Goal: Contribute content: Contribute content

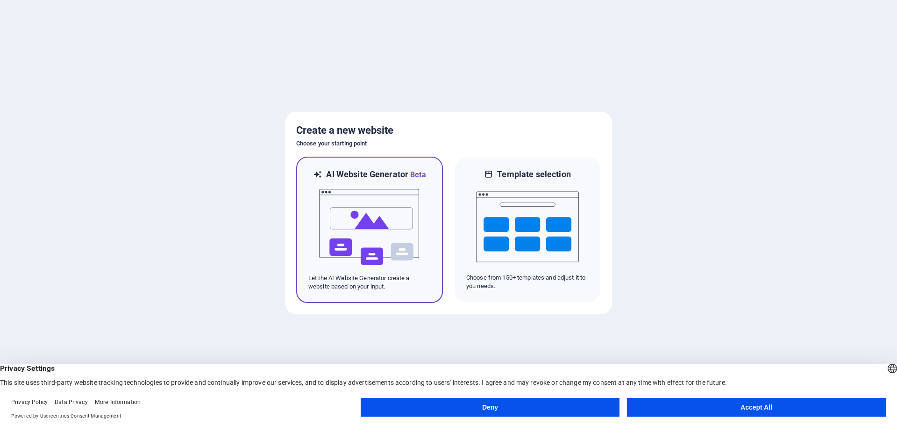
click at [403, 213] on img at bounding box center [369, 226] width 103 height 93
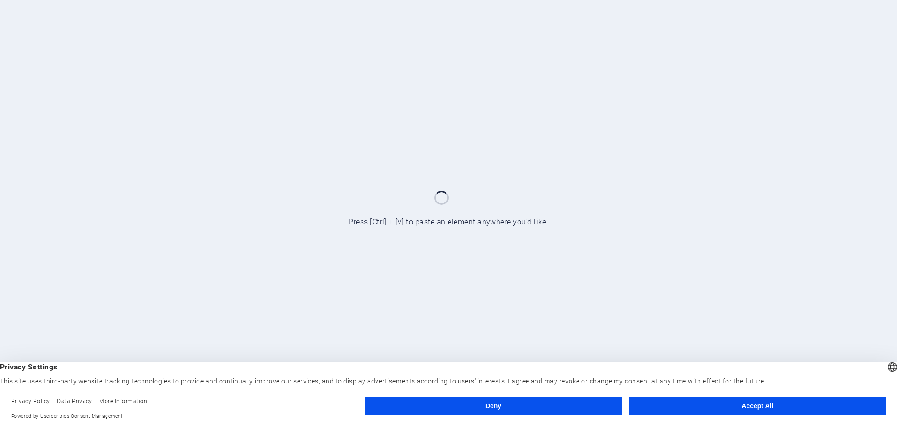
click at [765, 410] on button "Accept All" at bounding box center [757, 405] width 256 height 19
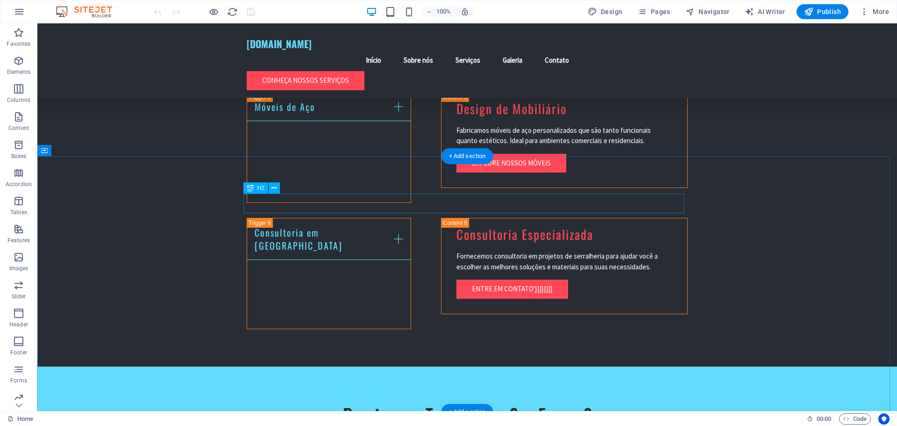
scroll to position [1412, 0]
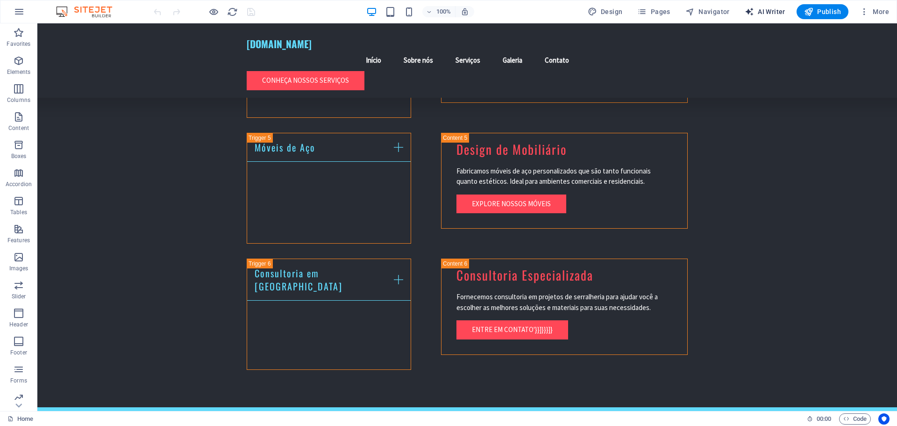
click at [783, 9] on span "AI Writer" at bounding box center [765, 11] width 41 height 9
select select "English"
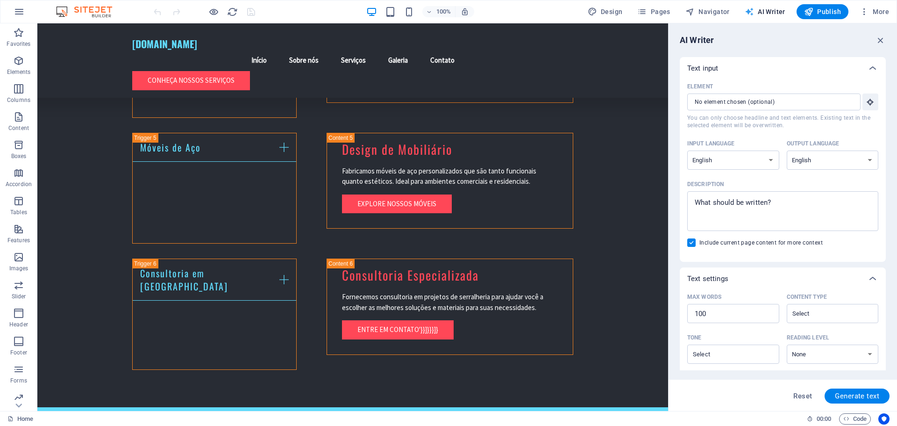
scroll to position [0, 0]
click at [740, 163] on select "Albanian Arabic Armenian Awadhi Azerbaijani Bashkir Basque Belarusian Bengali B…" at bounding box center [733, 159] width 92 height 19
click at [687, 150] on select "Albanian Arabic Armenian Awadhi Azerbaijani Bashkir Basque Belarusian Bengali B…" at bounding box center [733, 159] width 92 height 19
click at [722, 161] on select "Albanian Arabic Armenian Awadhi Azerbaijani Bashkir Basque Belarusian Bengali B…" at bounding box center [733, 159] width 92 height 19
select select "Portuguese"
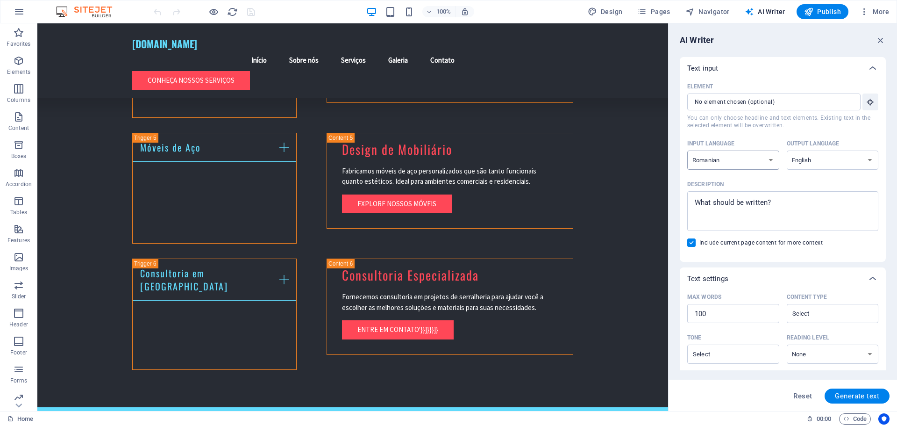
click at [687, 150] on select "Albanian Arabic Armenian Awadhi Azerbaijani Bashkir Basque Belarusian Bengali B…" at bounding box center [733, 159] width 92 height 19
click at [802, 157] on select "Albanian Arabic Armenian Awadhi Azerbaijani Bashkir Basque Belarusian Bengali B…" at bounding box center [833, 159] width 92 height 19
select select "Portuguese"
click at [787, 150] on select "Albanian Arabic Armenian Awadhi Azerbaijani Bashkir Basque Belarusian Bengali B…" at bounding box center [833, 159] width 92 height 19
click at [843, 391] on button "Generate text" at bounding box center [857, 395] width 65 height 15
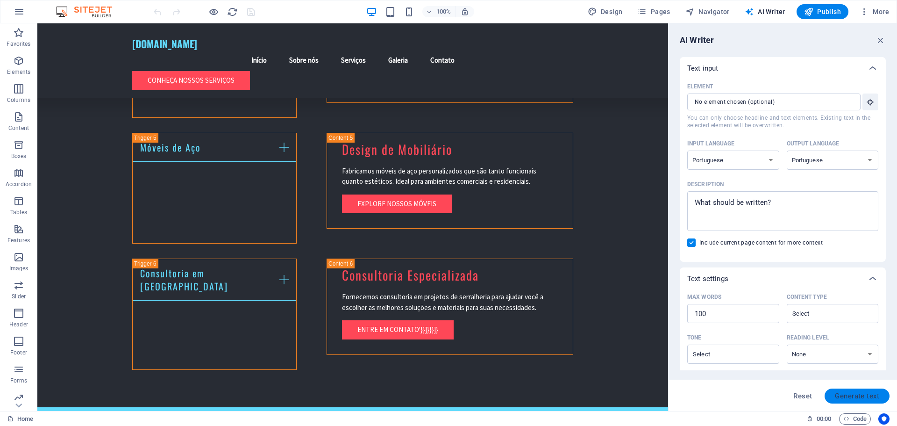
type textarea "x"
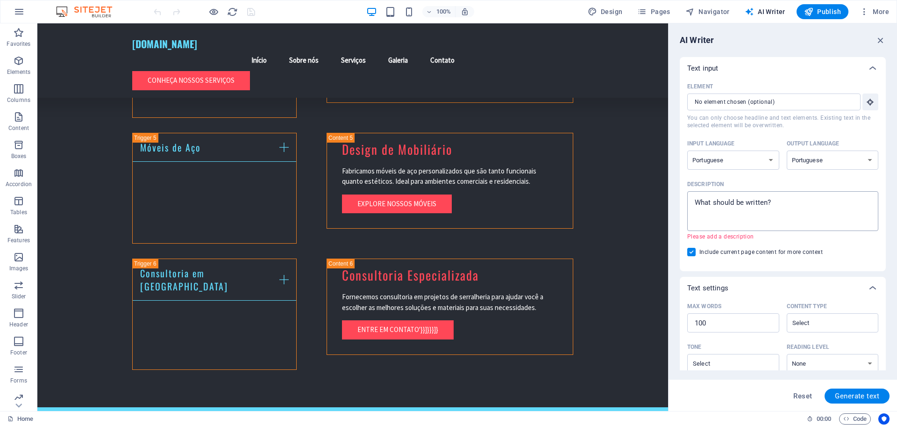
type textarea "x"
click at [779, 219] on textarea "Description x ​ Please add a description" at bounding box center [783, 211] width 182 height 30
type textarea "S"
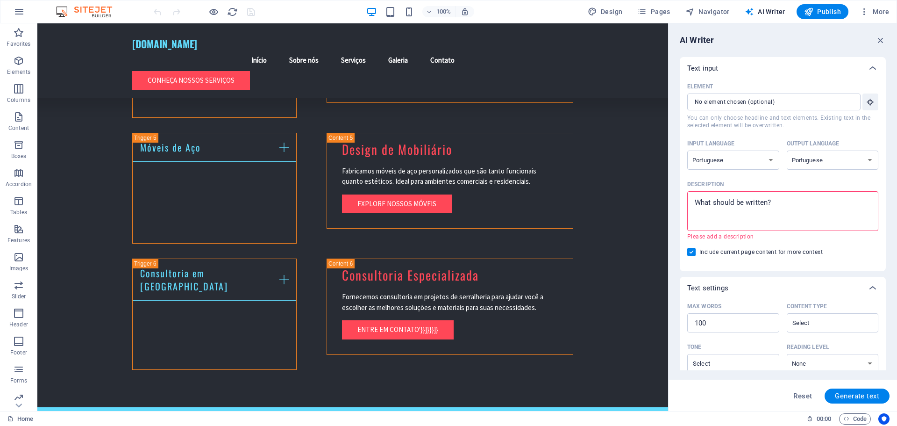
type textarea "x"
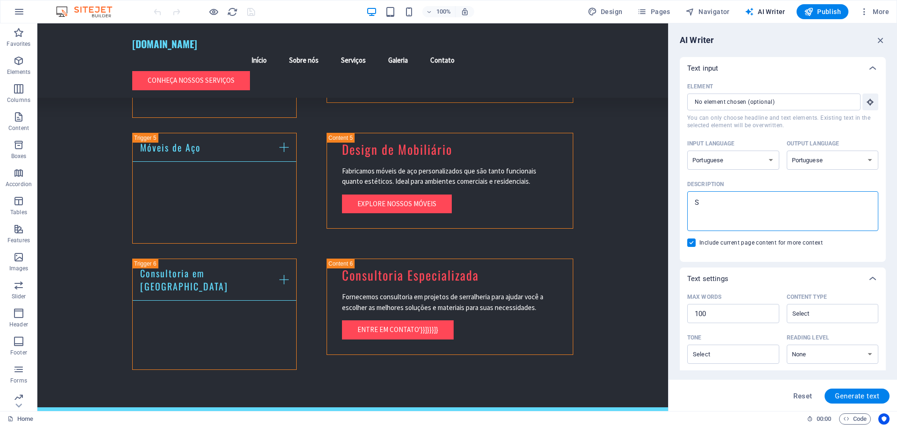
type textarea "Si"
type textarea "x"
type textarea "Sit"
type textarea "x"
type textarea "Site"
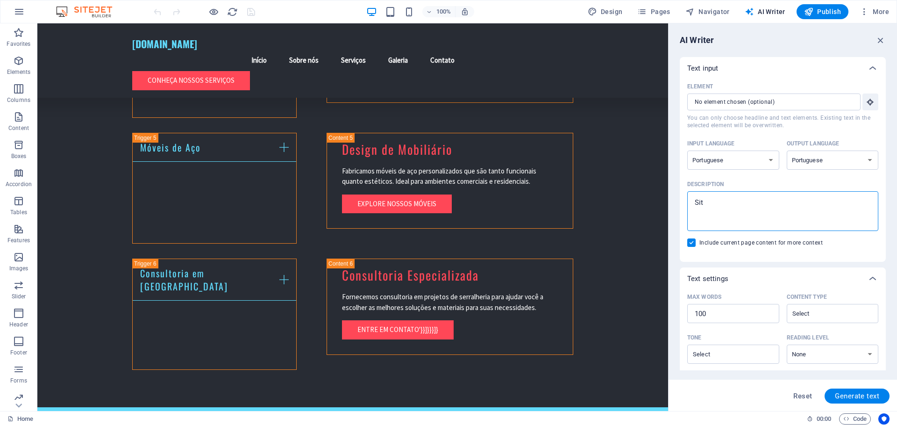
type textarea "x"
type textarea "Site"
type textarea "x"
type textarea "Site d"
type textarea "x"
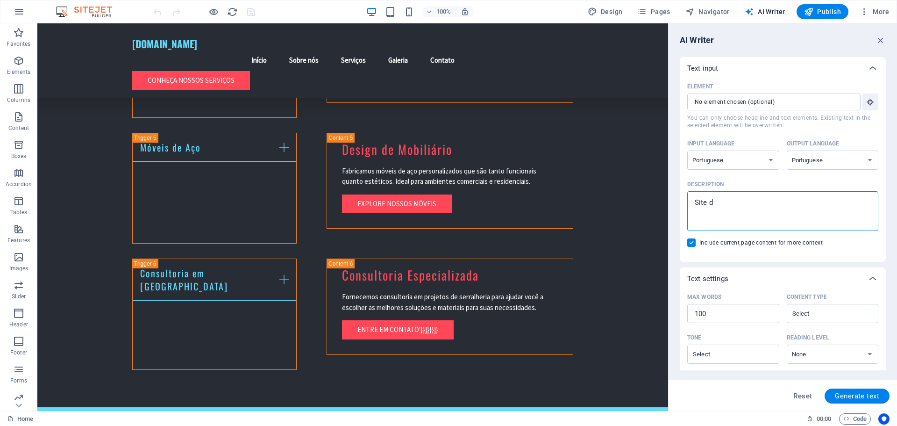
type textarea "Site da"
type textarea "x"
type textarea "Site da"
type textarea "x"
type textarea "Site da S"
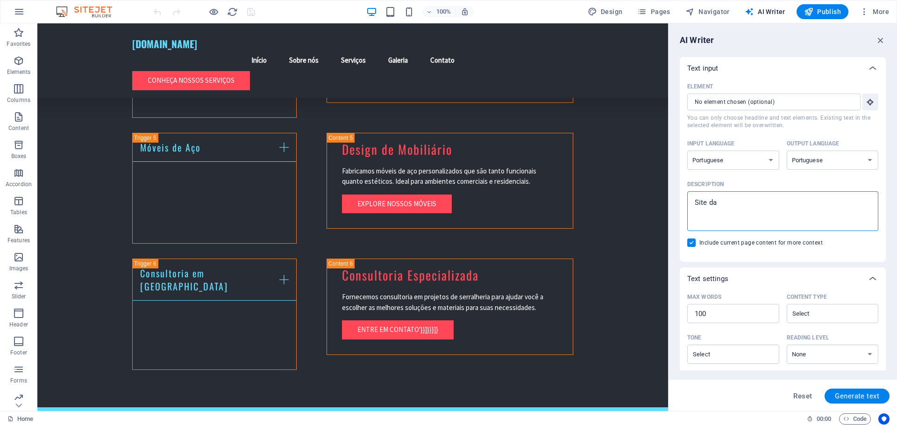
type textarea "x"
type textarea "Site da"
type textarea "x"
type textarea "Site da D"
type textarea "x"
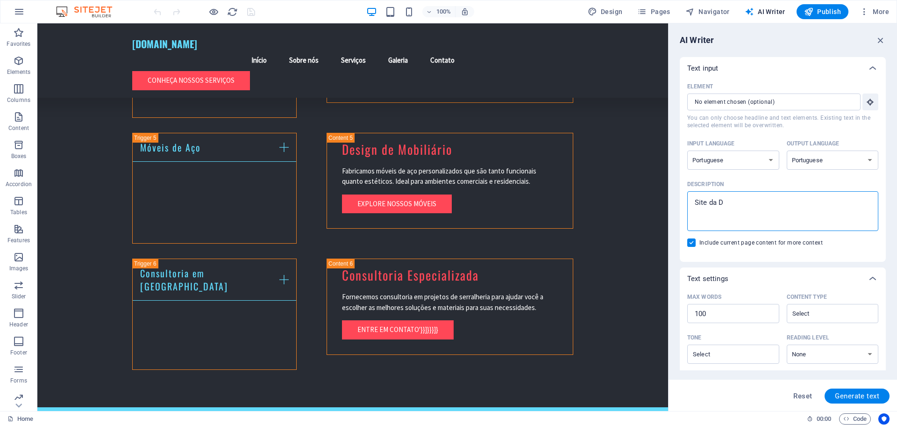
type textarea "Site da De"
type textarea "x"
type textarea "Site da Des"
type textarea "x"
type textarea "Site da Dest"
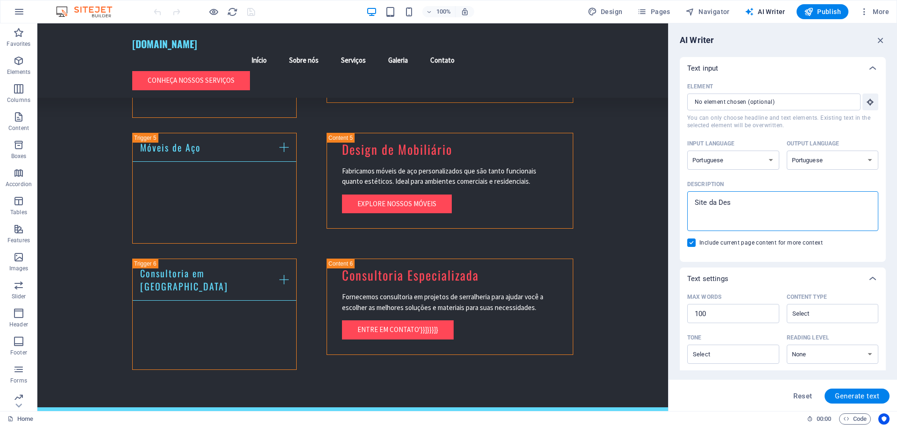
type textarea "x"
type textarea "Site da Destr"
type textarea "x"
type textarea "Site da Destro"
type textarea "x"
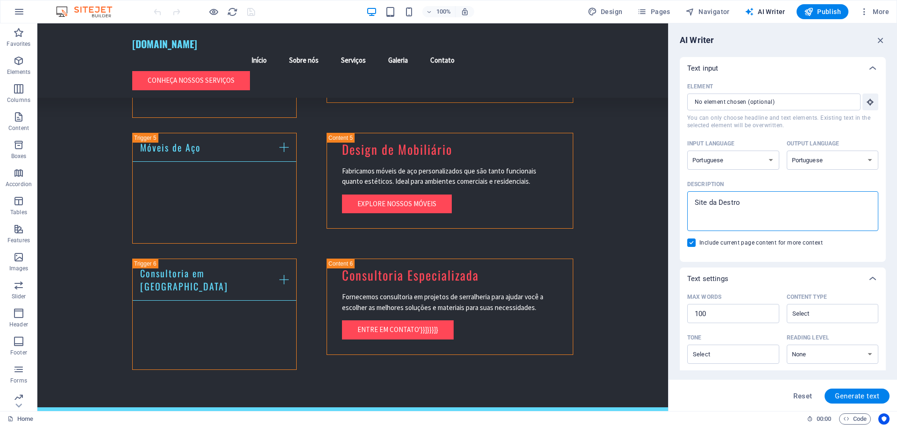
type textarea "Site da Destro"
type textarea "x"
type textarea "Site da Destro I"
type textarea "x"
type textarea "Site da Destro Io"
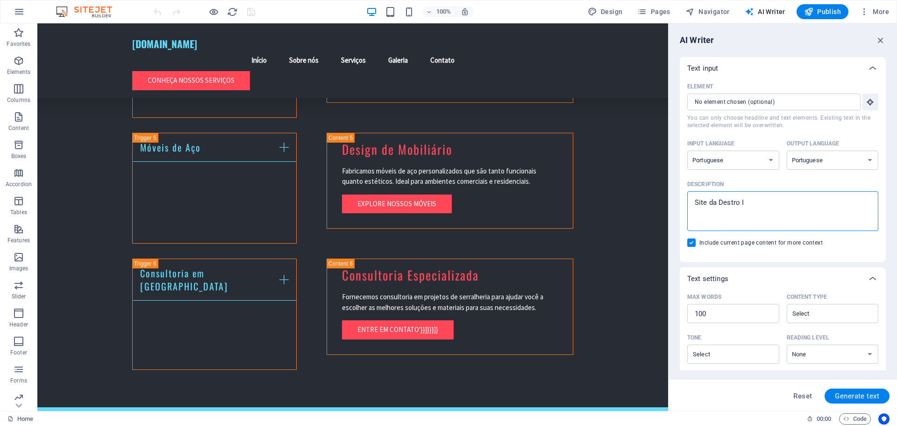
type textarea "x"
type textarea "Site da Destro I"
type textarea "x"
type textarea "Site da Destro Ir"
type textarea "x"
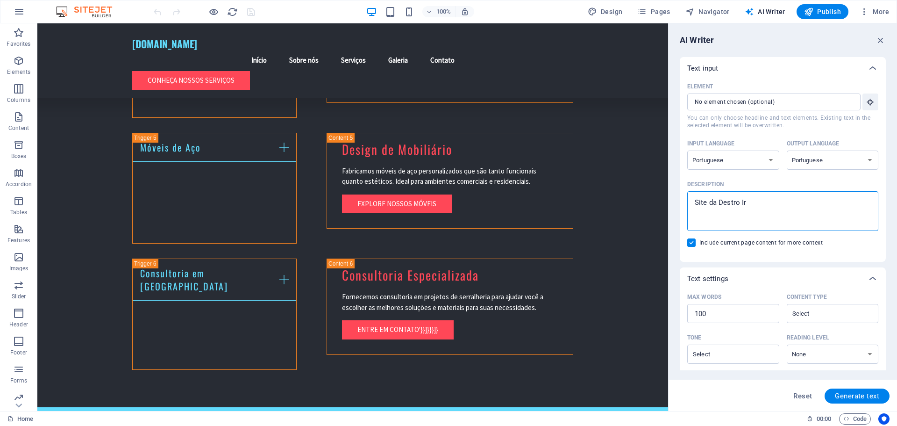
type textarea "Site da Destro Iro"
type textarea "x"
type textarea "Site da Destro Iron"
type textarea "x"
type textarea "Site da Destro Iron"
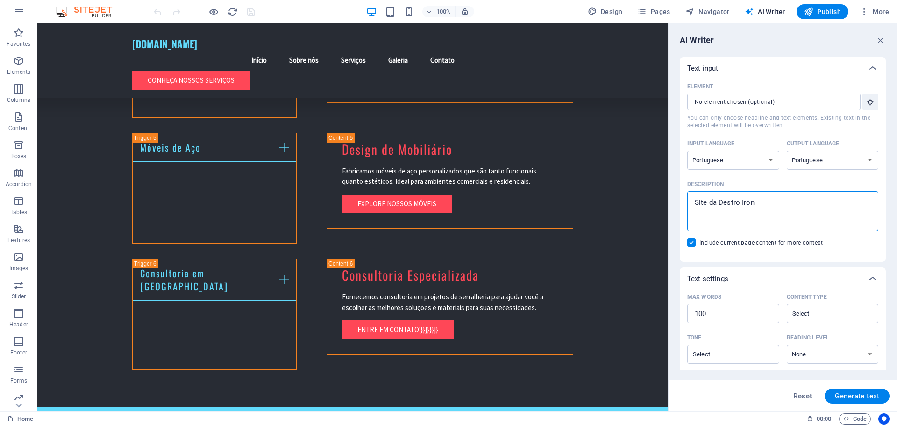
type textarea "x"
type textarea "Site da Destro Iron A"
type textarea "x"
type textarea "Site da Destro Iron Ar"
type textarea "x"
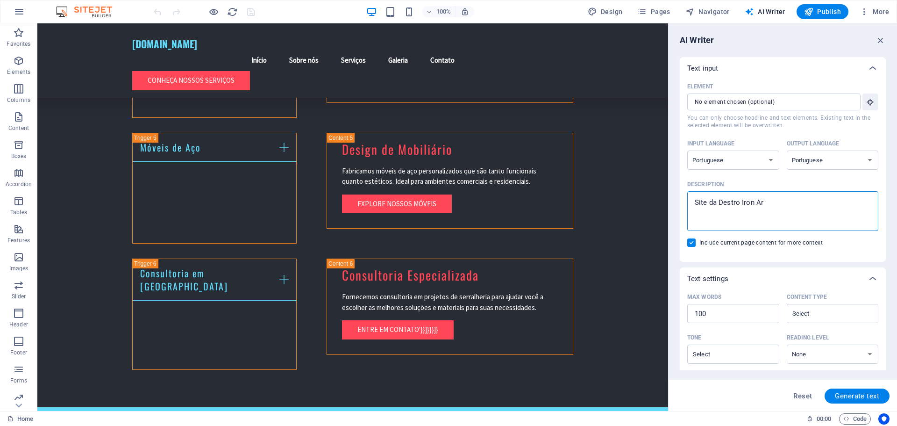
type textarea "Site da Destro Iron Art"
type textarea "x"
type textarea "Site da Destro Iron Art."
type textarea "x"
type textarea "Site da Destro Iron Art."
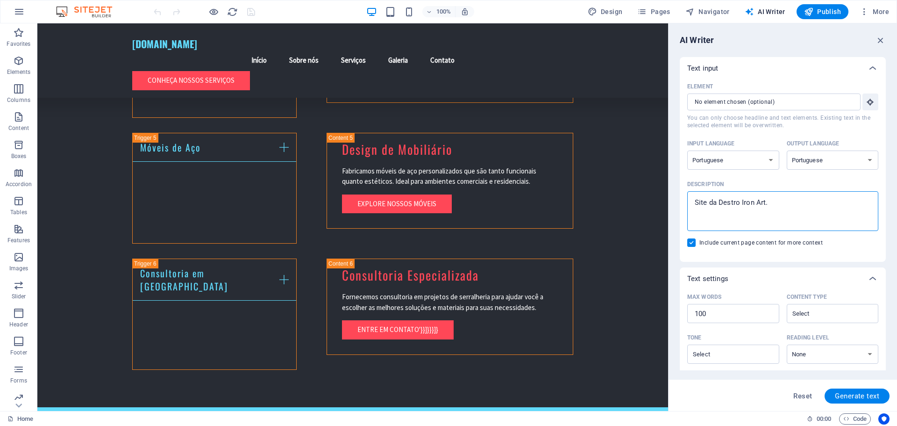
type textarea "x"
type textarea "Site da Destro Iron Art. E"
type textarea "x"
type textarea "Site da Destro Iron Art. Em"
type textarea "x"
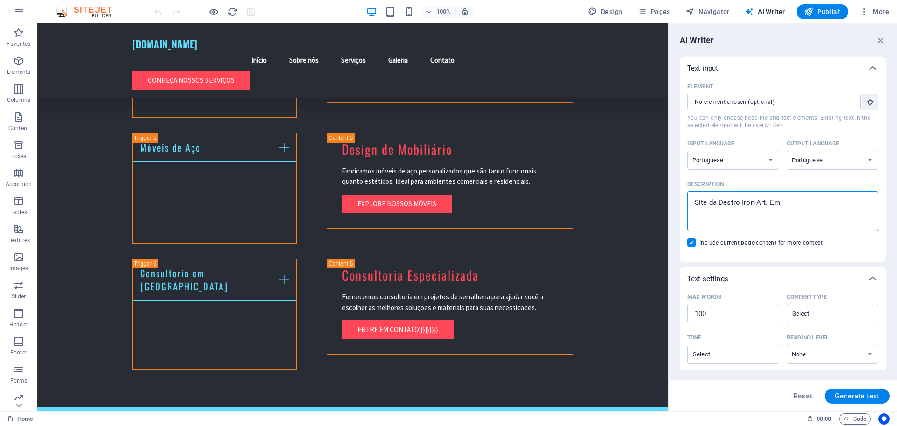
type textarea "Site da Destro Iron Art. Emp"
type textarea "x"
type textarea "Site da Destro Iron Art. Empr"
type textarea "x"
type textarea "Site da Destro Iron Art. Empre"
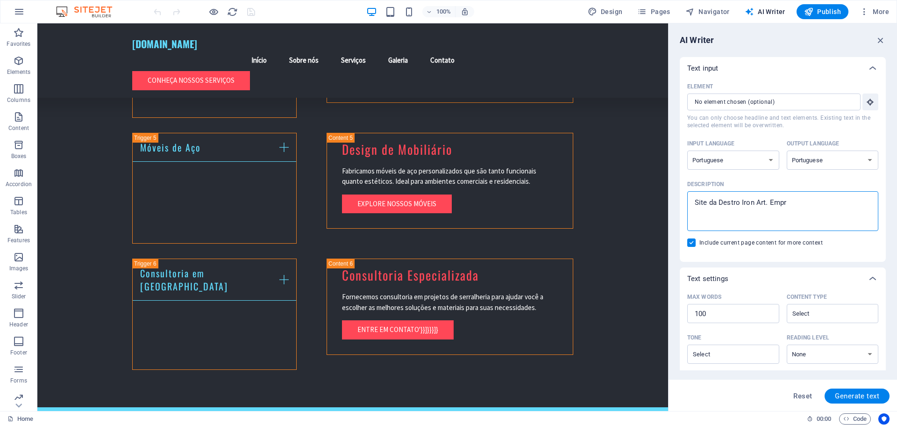
type textarea "x"
type textarea "Site da Destro Iron Art. Empres"
type textarea "x"
type textarea "Site da Destro Iron Art. Empresa"
type textarea "x"
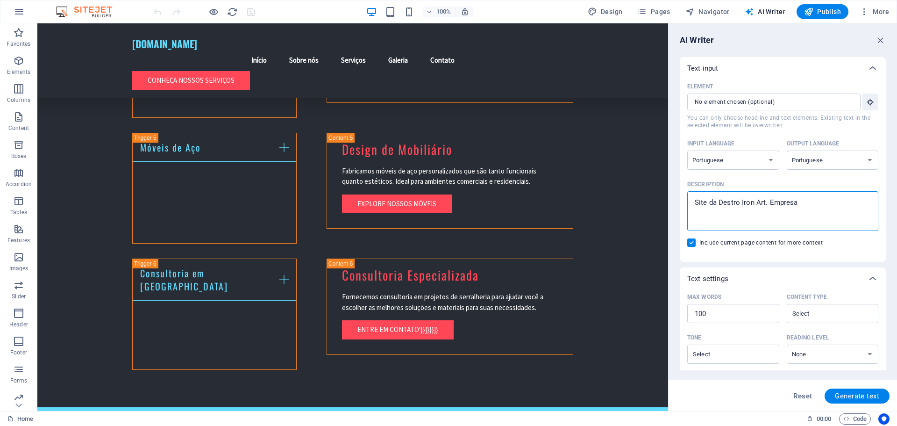
type textarea "Site da Destro Iron Art. Empresa"
type textarea "x"
type textarea "Site da Destro Iron Art. Empresa v"
type textarea "x"
type textarea "Site da Destro Iron Art. Empresa vo"
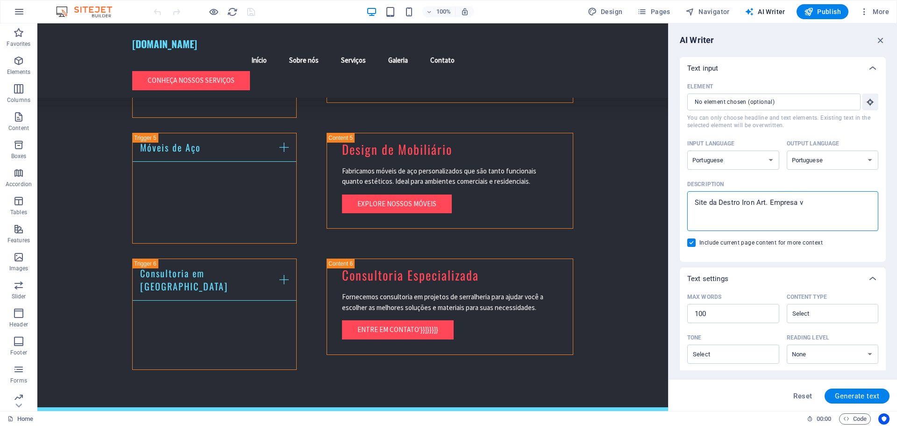
type textarea "x"
type textarea "Site da Destro Iron Art. Empresa vol"
type textarea "x"
type textarea "Site da Destro Iron Art. Empresa volt"
type textarea "x"
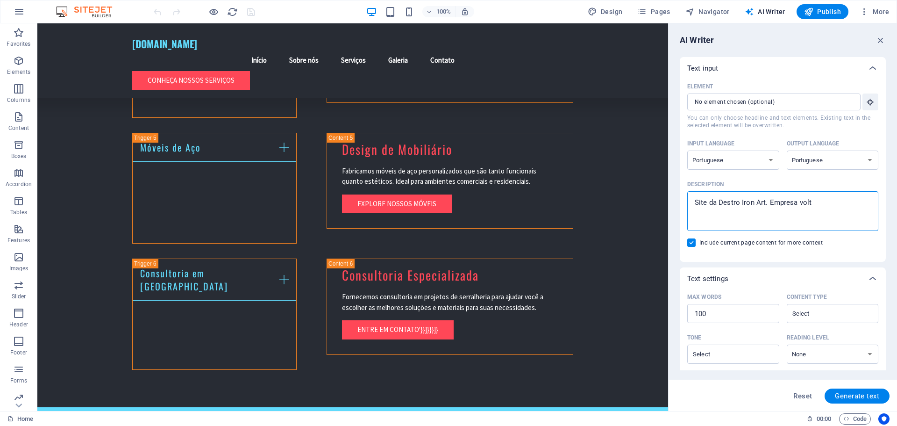
type textarea "Site da Destro Iron Art. Empresa volta"
type textarea "x"
type textarea "Site da Destro Iron Art. Empresa voltad"
type textarea "x"
type textarea "Site da Destro Iron Art. Empresa voltada"
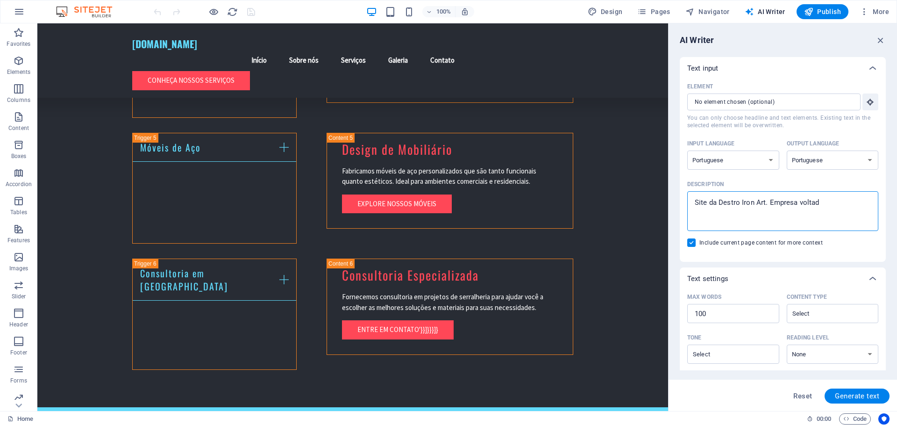
type textarea "x"
type textarea "Site da Destro Iron Art. Empresa voltada"
type textarea "x"
type textarea "Site da Destro Iron Art. Empresa voltada p"
type textarea "x"
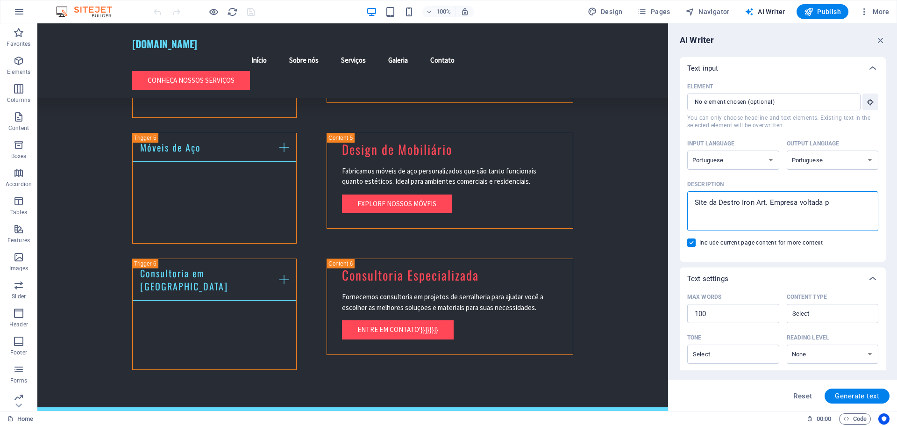
type textarea "Site da Destro Iron Art. Empresa voltada pa"
type textarea "x"
type textarea "Site da Destro Iron Art. Empresa voltada par"
type textarea "x"
type textarea "Site da Destro Iron Art. Empresa voltada para"
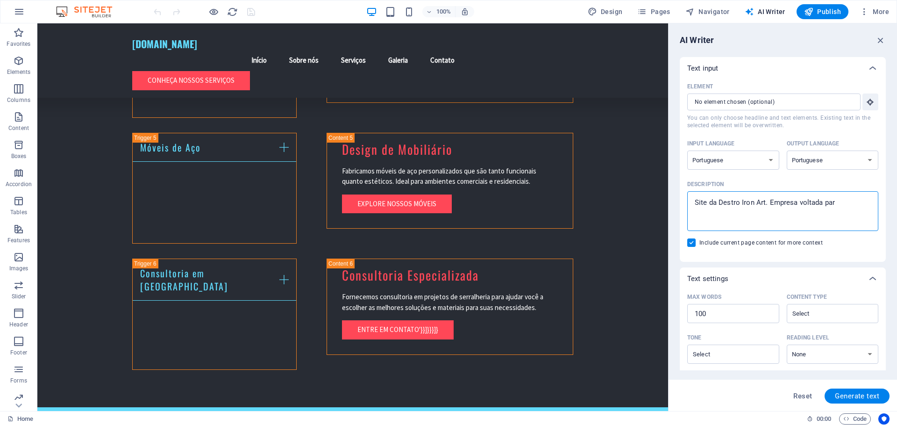
type textarea "x"
type textarea "Site da Destro Iron Art. Empresa voltada para"
type textarea "x"
type textarea "Site da Destro Iron Art. Empresa voltada para m"
type textarea "x"
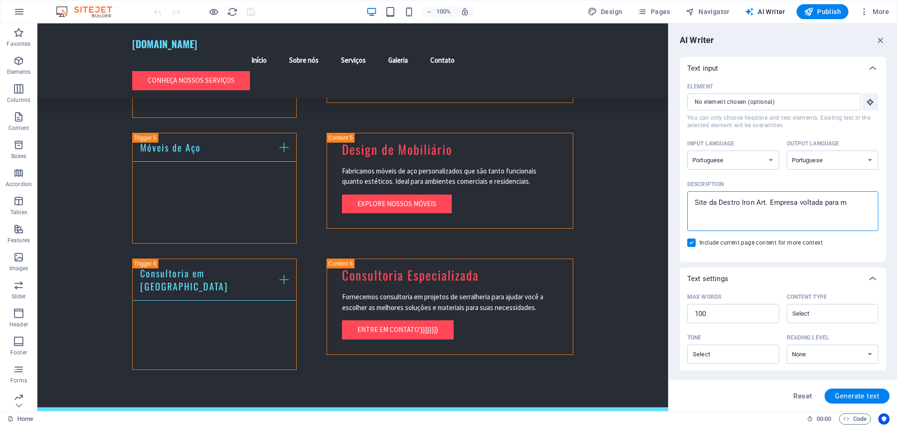
type textarea "Site da Destro Iron Art. Empresa voltada para"
type textarea "x"
type textarea "Site da Destro Iron Art. Empresa voltada para s"
type textarea "x"
type textarea "Site da Destro Iron Art. Empresa voltada para se"
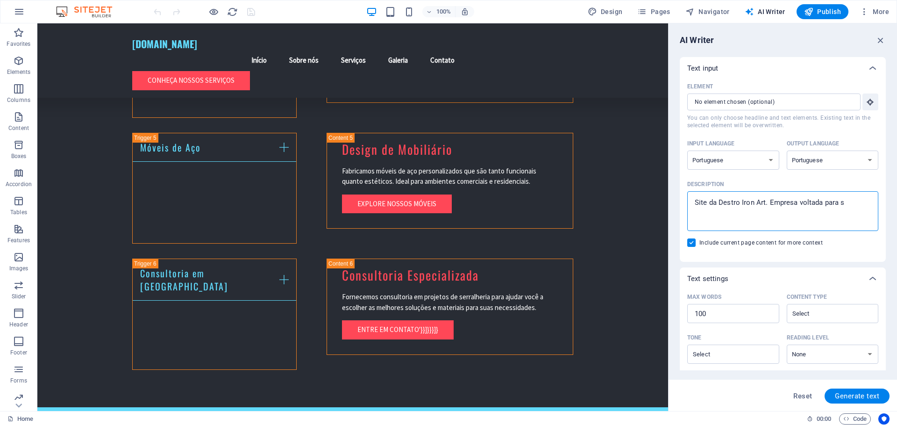
type textarea "x"
type textarea "Site da Destro Iron Art. Empresa voltada para sem"
type textarea "x"
type textarea "Site da Destro Iron Art. Empresa voltada para sema"
type textarea "x"
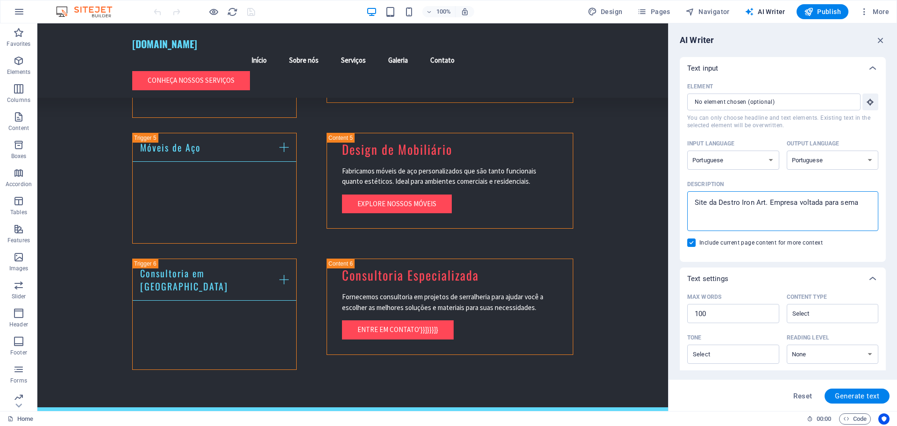
type textarea "Site da Destro Iron Art. Empresa voltada para semar"
type textarea "x"
type textarea "Site da Destro Iron Art. Empresa voltada para semara"
type textarea "x"
type textarea "Site da Destro Iron Art. Empresa voltada para semaraa"
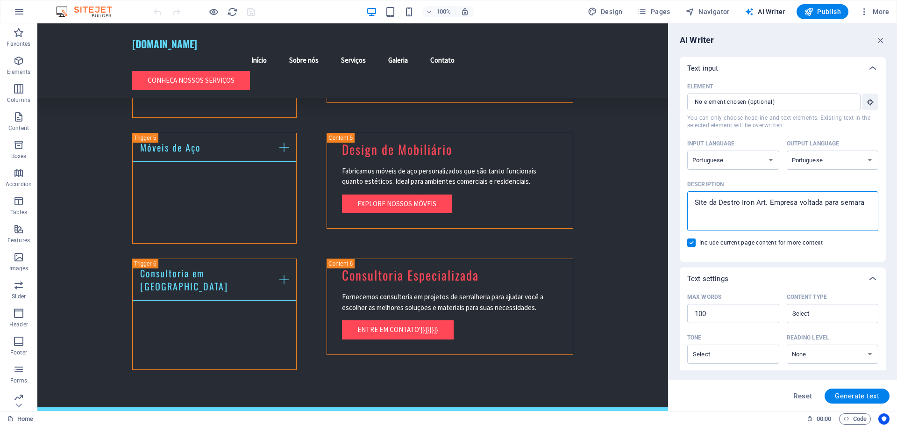
type textarea "x"
type textarea "Site da Destro Iron Art. Empresa voltada para semara"
type textarea "x"
type textarea "Site da Destro Iron Art. Empresa voltada para semar"
type textarea "x"
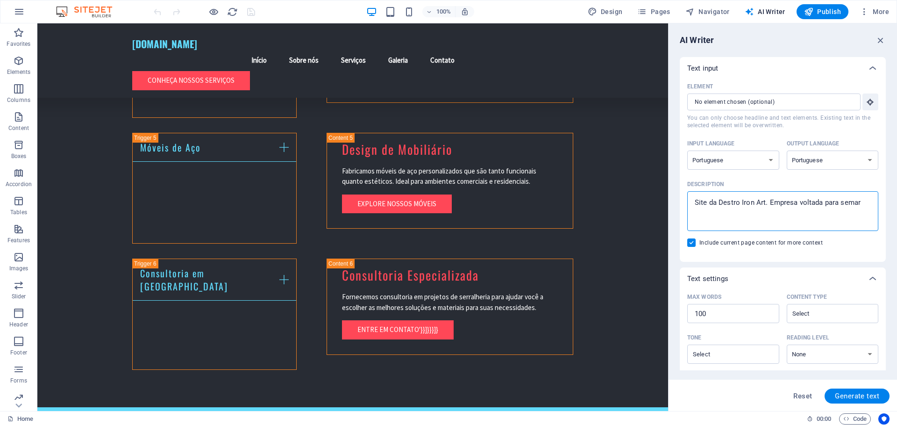
type textarea "Site da Destro Iron Art. Empresa voltada para semarr"
type textarea "x"
type textarea "Site da Destro Iron Art. Empresa voltada para semarra"
type textarea "x"
type textarea "Site da Destro Iron Art. Empresa voltada para semarral"
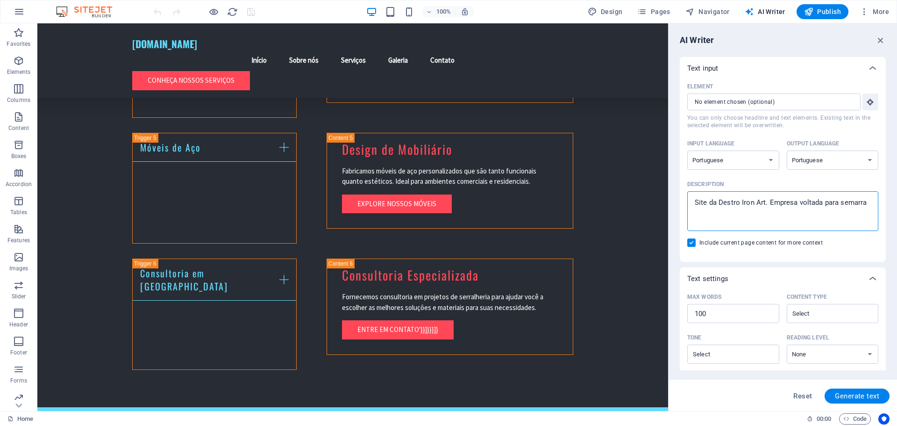
type textarea "x"
type textarea "Site da Destro Iron Art. Empresa voltada para semarralh"
type textarea "x"
type textarea "Site da Destro Iron Art. Empresa voltada para semarralhe"
type textarea "x"
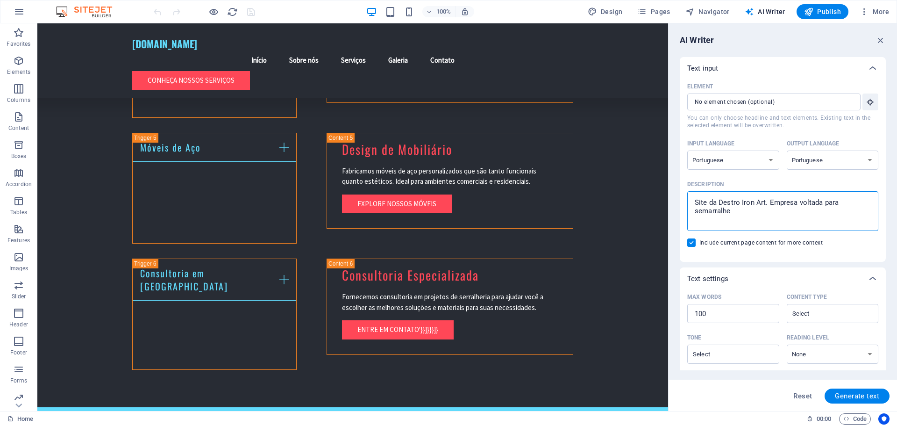
type textarea "Site da Destro Iron Art. Empresa voltada para semarralher"
type textarea "x"
type textarea "Site da Destro Iron Art. Empresa voltada para semarralheri"
type textarea "x"
type textarea "Site da Destro Iron Art. Empresa voltada para semarralheria"
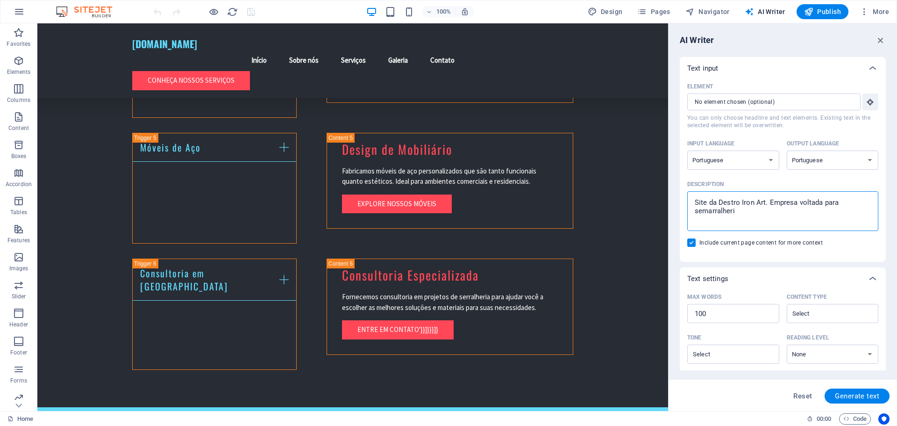
type textarea "x"
type textarea "Site da Destro Iron Art. Empresa voltada para semarralheria"
type textarea "x"
type textarea "Site da Destro Iron Art. Empresa voltada para semarralheria d"
type textarea "x"
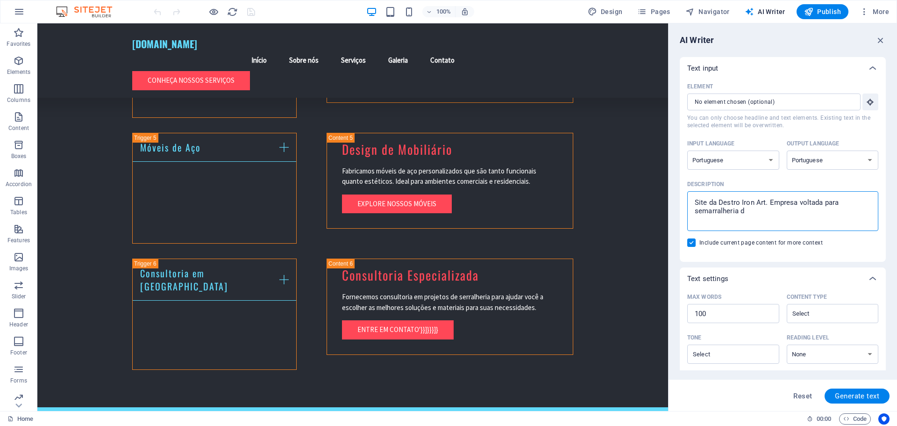
type textarea "Site da Destro Iron Art. Empresa voltada para semarralheria de"
type textarea "x"
type textarea "Site da Destro Iron Art. Empresa voltada para semarralheria de"
type textarea "x"
type textarea "Site da Destro Iron Art. Empresa voltada para semarralheria de a"
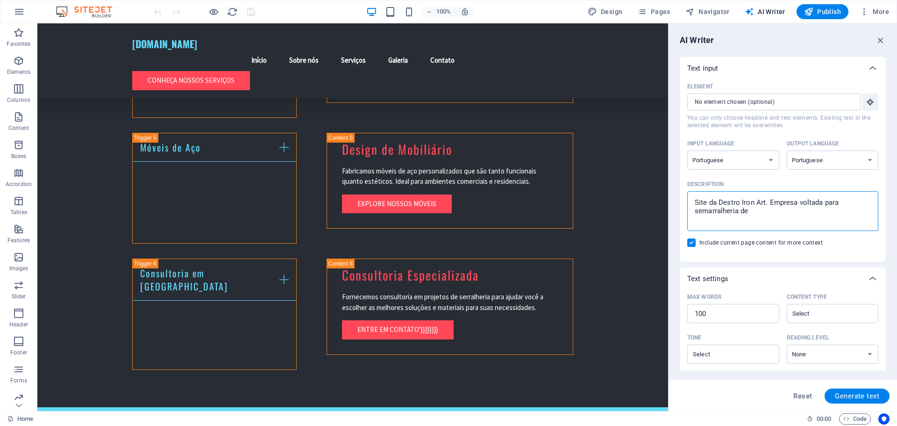
type textarea "x"
type textarea "Site da Destro Iron Art. Empresa voltada para semarralheria de al"
type textarea "x"
type textarea "Site da Destro Iron Art. Empresa voltada para semarralheria de alt"
type textarea "x"
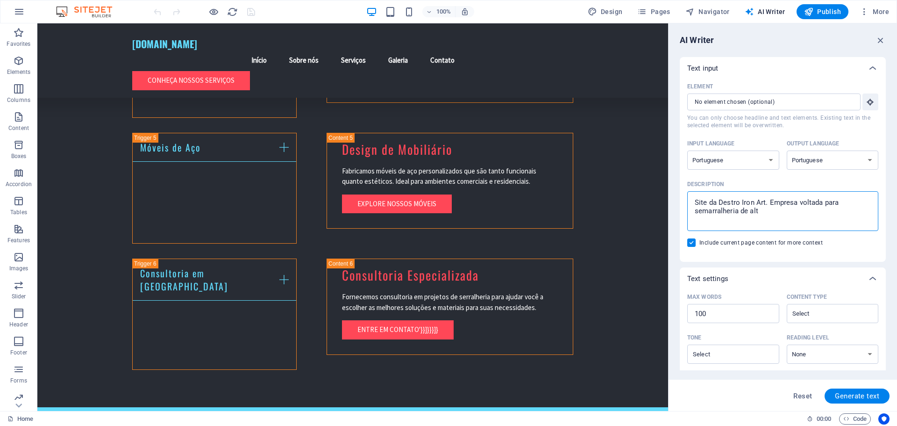
type textarea "Site da Destro Iron Art. Empresa voltada para semarralheria de alto"
type textarea "x"
type textarea "Site da Destro Iron Art. Empresa voltada para semarralheria de alto"
type textarea "x"
type textarea "Site da Destro Iron Art. Empresa voltada para semarralheria de alto o"
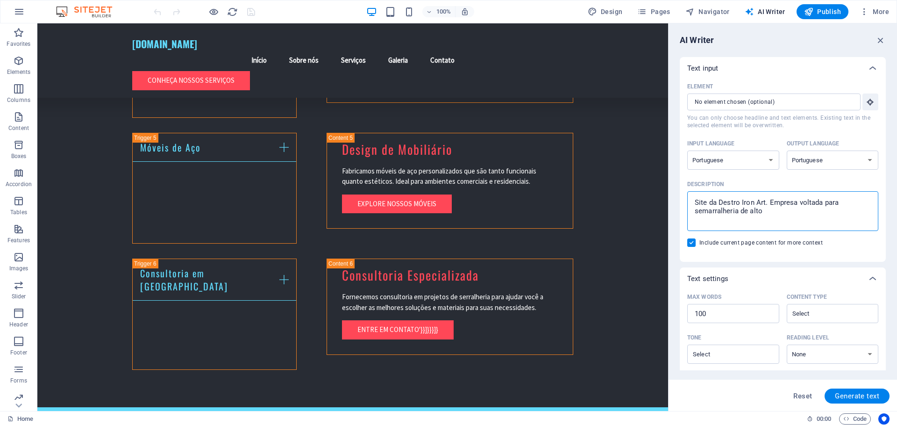
type textarea "x"
type textarea "Site da Destro Iron Art. Empresa voltada para semarralheria de alto oa"
type textarea "x"
type textarea "Site da Destro Iron Art. Empresa voltada para semarralheria de alto oa"
type textarea "x"
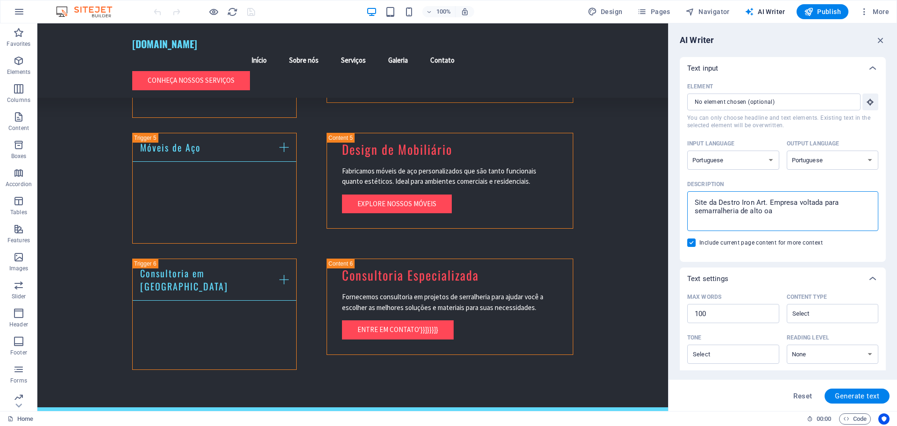
type textarea "Site da Destro Iron Art. Empresa voltada para semarralheria de alto oa d"
type textarea "x"
type textarea "Site da Destro Iron Art. Empresa voltada para semarralheria de alto oa"
type textarea "x"
type textarea "Site da Destro Iron Art. Empresa voltada para semarralheria de alto oa"
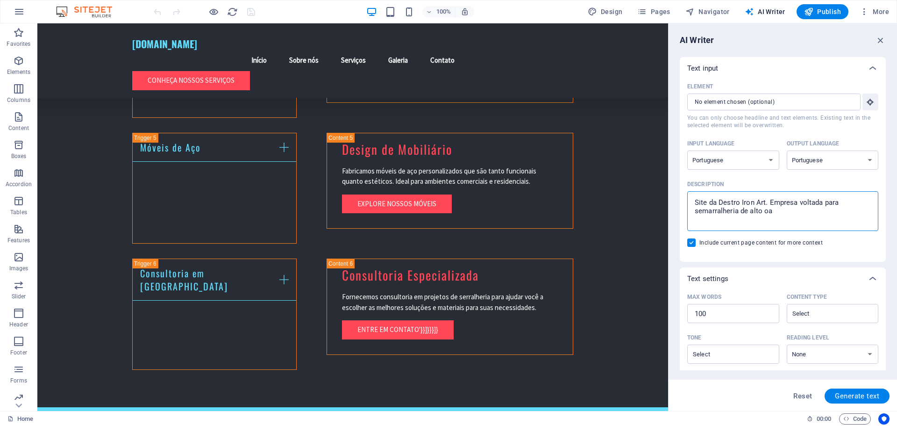
type textarea "x"
type textarea "Site da Destro Iron Art. Empresa voltada para semarralheria de alto o"
type textarea "x"
type textarea "Site da Destro Iron Art. Empresa voltada para semarralheria de alto"
type textarea "x"
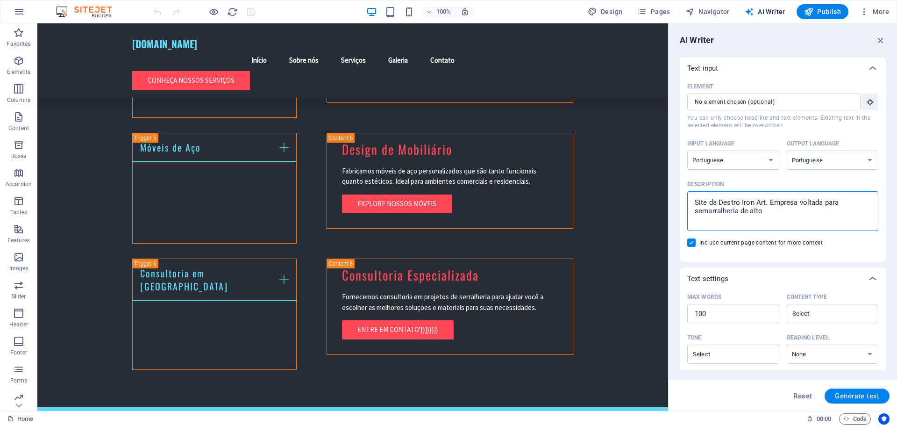
type textarea "Site da Destro Iron Art. Empresa voltada para semarralheria de alto"
type textarea "x"
type textarea "Site da Destro Iron Art. Empresa voltada para semarralheria de alto."
type textarea "x"
type textarea "Site da Destro Iron Art. Empresa voltada para semarralheria de alto"
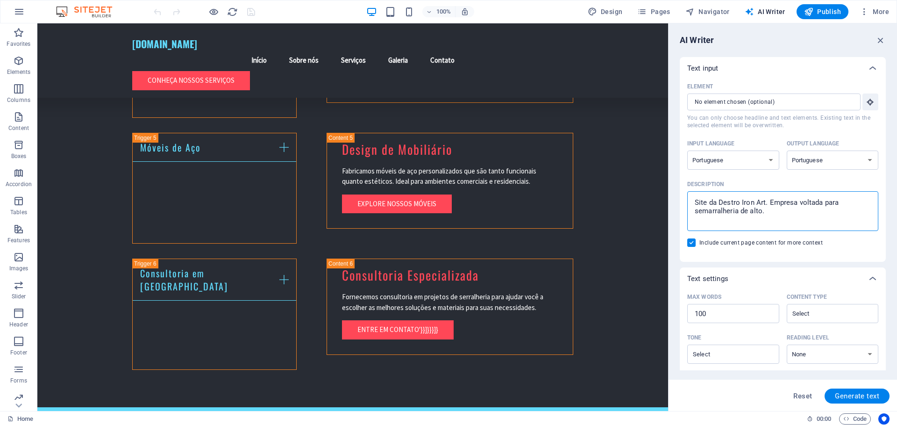
type textarea "x"
type textarea "Site da Destro Iron Art. Empresa voltada para semarralheria de alto"
type textarea "x"
type textarea "Site da Destro Iron Art. Empresa voltada para semarralheria de alto p"
type textarea "x"
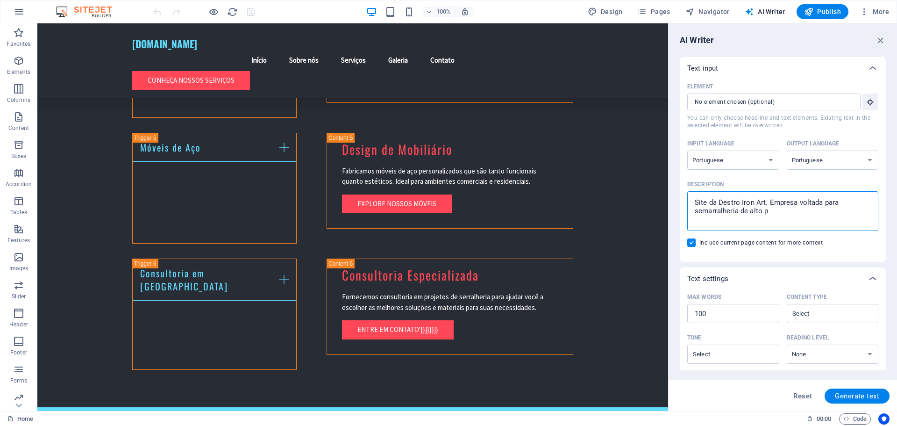
type textarea "Site da Destro Iron Art. Empresa voltada para semarralheria de alto pa"
type textarea "x"
type textarea "Site da Destro Iron Art. Empresa voltada para semarralheria de alto pad"
type textarea "x"
type textarea "Site da Destro Iron Art. Empresa voltada para semarralheria de alto padr"
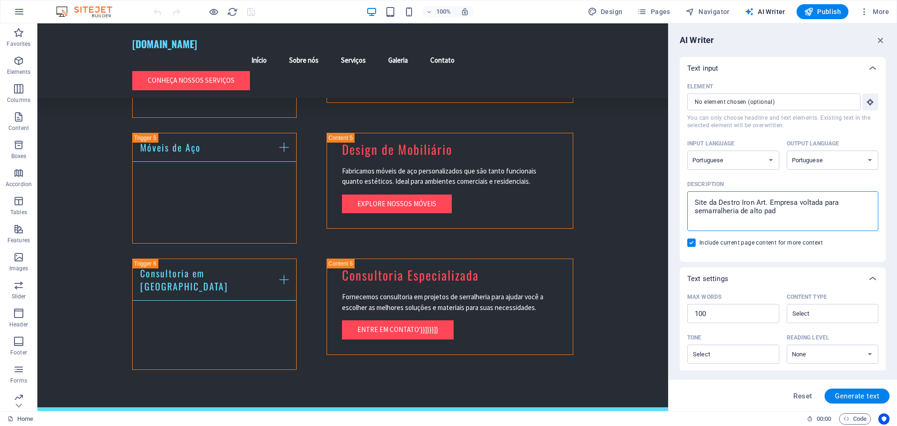
type textarea "x"
type textarea "Site da Destro Iron Art. Empresa voltada para semarralheria de alto padrã"
type textarea "x"
type textarea "Site da Destro Iron Art. Empresa voltada para semarralheria de alto padrão"
type textarea "x"
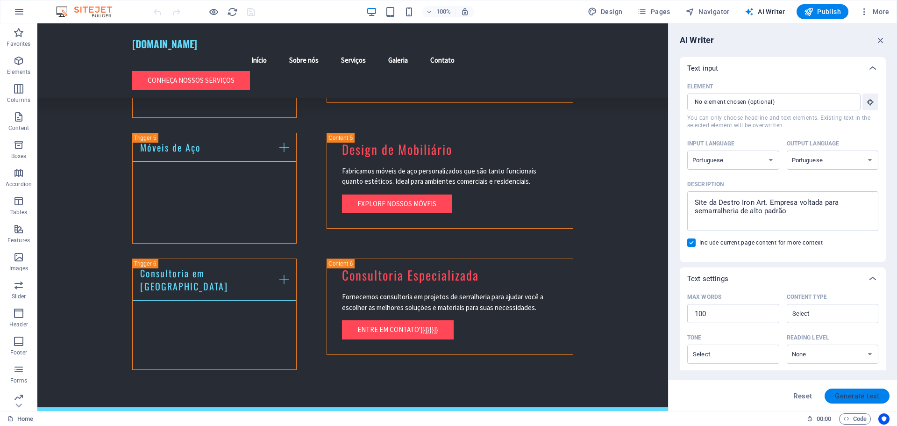
click at [868, 399] on span "Generate text" at bounding box center [857, 395] width 44 height 7
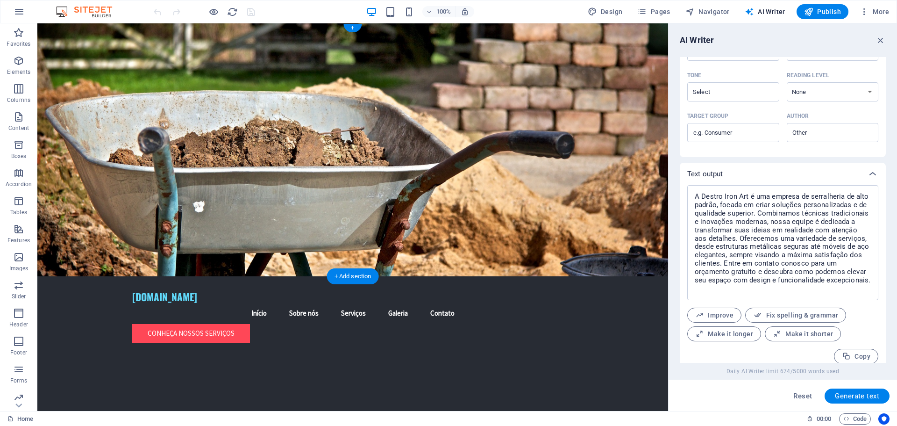
scroll to position [270, 0]
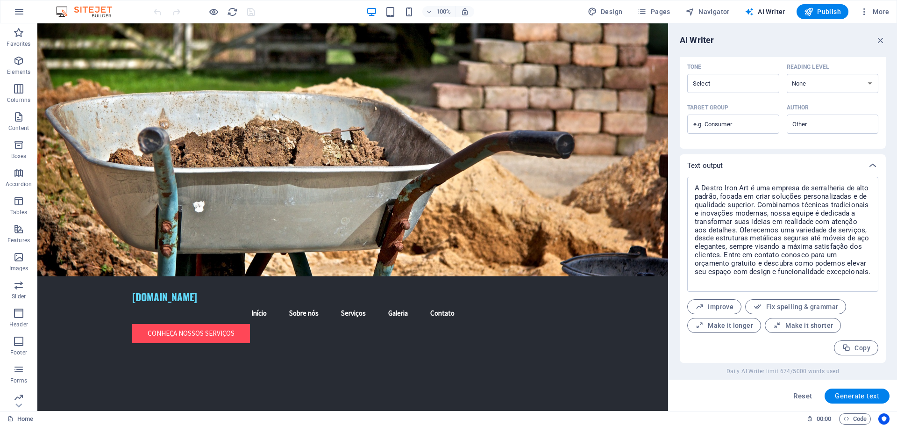
drag, startPoint x: 866, startPoint y: 395, endPoint x: 883, endPoint y: 207, distance: 189.1
click at [884, 208] on div "AI Writer Text input Element ​ You can only choose headline and text elements. …" at bounding box center [782, 216] width 228 height 387
click at [850, 352] on span "Copy" at bounding box center [856, 347] width 28 height 9
click at [829, 11] on span "Publish" at bounding box center [822, 11] width 37 height 9
